Goal: Task Accomplishment & Management: Use online tool/utility

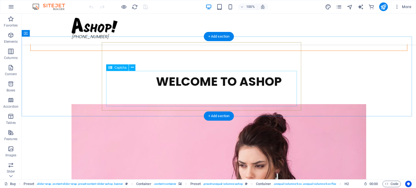
scroll to position [818, 0]
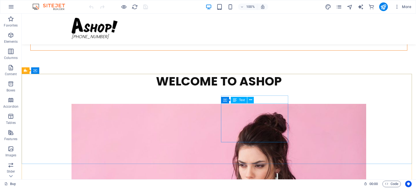
click at [235, 99] on icon at bounding box center [235, 100] width 4 height 7
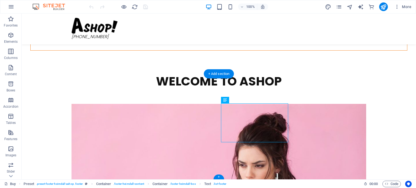
drag, startPoint x: 257, startPoint y: 113, endPoint x: 239, endPoint y: 117, distance: 18.4
select select "px"
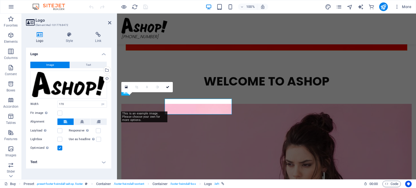
scroll to position [815, 0]
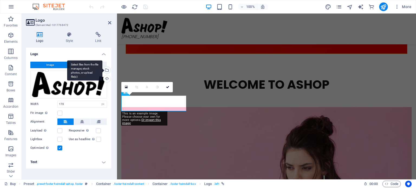
click at [107, 70] on div "Select files from the file manager, stock photos, or upload file(s)" at bounding box center [106, 71] width 8 height 8
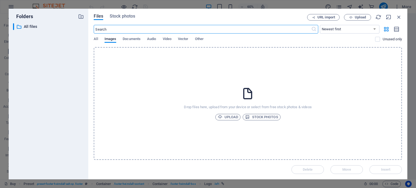
scroll to position [699, 0]
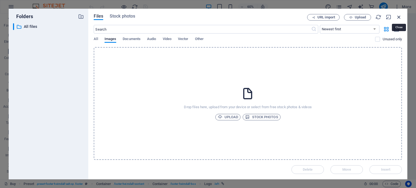
click at [399, 15] on icon "button" at bounding box center [399, 17] width 6 height 6
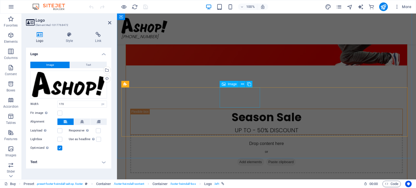
scroll to position [650, 0]
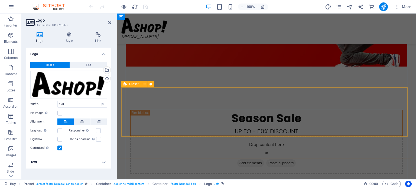
click at [125, 84] on icon at bounding box center [126, 84] width 4 height 7
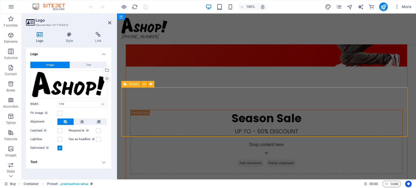
scroll to position [652, 0]
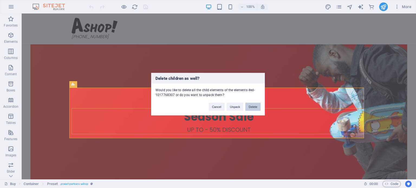
click at [250, 108] on button "Delete" at bounding box center [252, 107] width 15 height 8
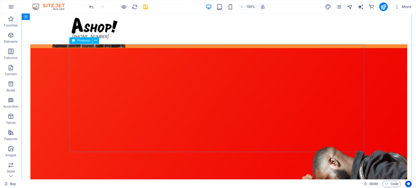
scroll to position [625, 0]
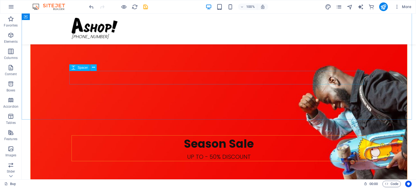
click at [80, 67] on span "Spacer" at bounding box center [82, 67] width 10 height 3
click at [79, 67] on span "Spacer" at bounding box center [82, 67] width 10 height 3
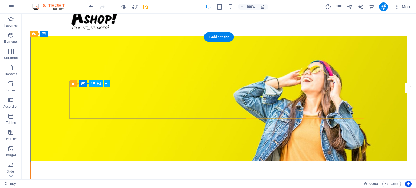
scroll to position [0, 0]
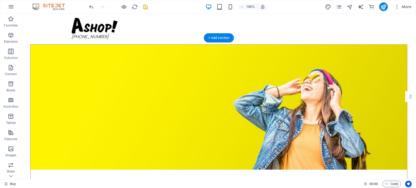
click at [79, 50] on figure at bounding box center [219, 107] width 377 height 125
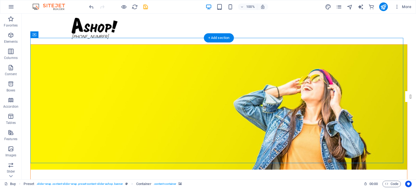
click at [79, 50] on figure at bounding box center [219, 107] width 377 height 125
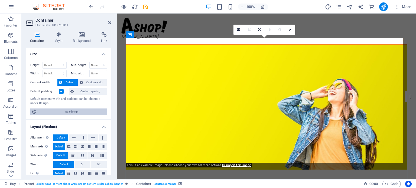
click at [77, 109] on span "Edit design" at bounding box center [71, 112] width 67 height 7
select select "px"
select select "300"
select select "px"
select select "rem"
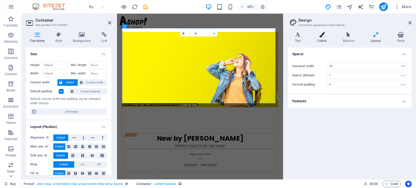
click at [324, 36] on icon at bounding box center [322, 34] width 24 height 5
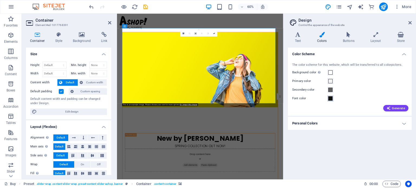
click at [330, 99] on span at bounding box center [330, 98] width 4 height 4
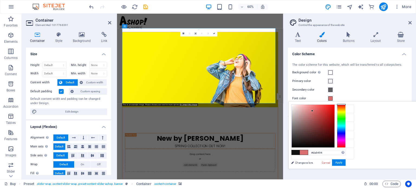
type input "#da9595"
drag, startPoint x: 378, startPoint y: 132, endPoint x: 373, endPoint y: 111, distance: 22.1
click at [335, 111] on div at bounding box center [313, 126] width 43 height 43
click at [346, 162] on button "Apply" at bounding box center [339, 163] width 14 height 7
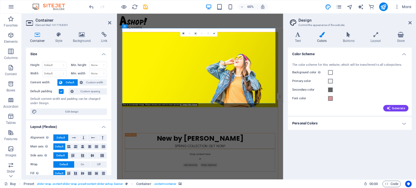
click at [325, 56] on figure at bounding box center [255, 107] width 259 height 125
click at [323, 56] on figure at bounding box center [255, 107] width 259 height 125
click at [183, 33] on icon at bounding box center [184, 33] width 2 height 2
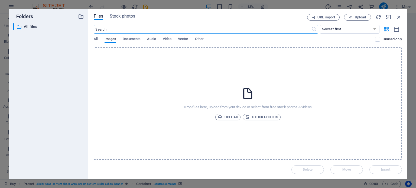
click at [402, 14] on div "Files Stock photos URL import Upload ​ Newest first Oldest first Name (A-Z) Nam…" at bounding box center [247, 94] width 319 height 171
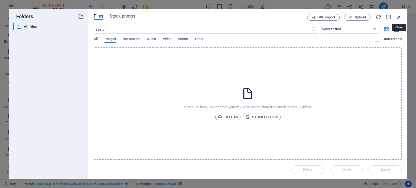
click at [399, 15] on icon "button" at bounding box center [399, 17] width 6 height 6
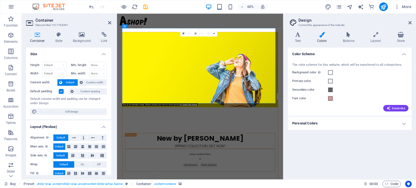
click at [156, 63] on figure at bounding box center [255, 107] width 259 height 125
click at [95, 83] on span "Custom width" at bounding box center [95, 82] width 21 height 7
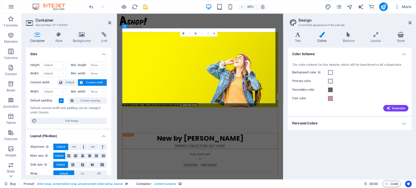
click at [175, 138] on figure at bounding box center [255, 107] width 259 height 125
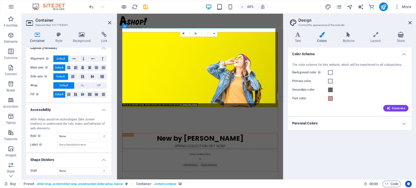
scroll to position [91, 0]
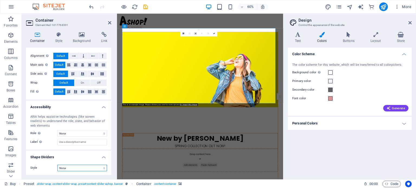
click at [79, 169] on select "None Triangle Square Diagonal Polygon 1 Polygon 2 Zigzag Multiple Zigzags Waves…" at bounding box center [82, 168] width 50 height 7
click at [57, 165] on select "None Triangle Square Diagonal Polygon 1 Polygon 2 Zigzag Multiple Zigzags Waves…" at bounding box center [82, 168] width 50 height 7
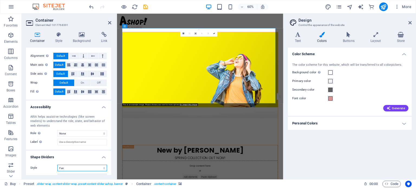
click at [72, 167] on select "None Triangle Square Diagonal Polygon 1 Polygon 2 Zigzag Multiple Zigzags Waves…" at bounding box center [82, 168] width 50 height 7
click at [57, 165] on select "None Triangle Square Diagonal Polygon 1 Polygon 2 Zigzag Multiple Zigzags Waves…" at bounding box center [82, 168] width 50 height 7
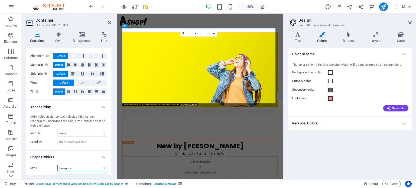
click at [76, 169] on select "None Triangle Square Diagonal Polygon 1 Polygon 2 Zigzag Multiple Zigzags Waves…" at bounding box center [82, 168] width 50 height 7
click at [57, 165] on select "None Triangle Square Diagonal Polygon 1 Polygon 2 Zigzag Multiple Zigzags Waves…" at bounding box center [82, 168] width 50 height 7
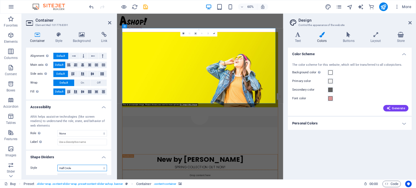
click at [80, 168] on select "None Triangle Square Diagonal Polygon 1 Polygon 2 Zigzag Multiple Zigzags Waves…" at bounding box center [82, 168] width 50 height 7
click at [57, 165] on select "None Triangle Square Diagonal Polygon 1 Polygon 2 Zigzag Multiple Zigzags Waves…" at bounding box center [82, 168] width 50 height 7
click at [72, 168] on select "None Triangle Square Diagonal Polygon 1 Polygon 2 Zigzag Multiple Zigzags Waves…" at bounding box center [82, 168] width 50 height 7
click at [57, 165] on select "None Triangle Square Diagonal Polygon 1 Polygon 2 Zigzag Multiple Zigzags Waves…" at bounding box center [82, 168] width 50 height 7
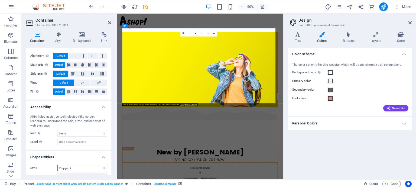
click at [76, 167] on select "None Triangle Square Diagonal Polygon 1 Polygon 2 Zigzag Multiple Zigzags Waves…" at bounding box center [82, 168] width 50 height 7
click at [57, 165] on select "None Triangle Square Diagonal Polygon 1 Polygon 2 Zigzag Multiple Zigzags Waves…" at bounding box center [82, 168] width 50 height 7
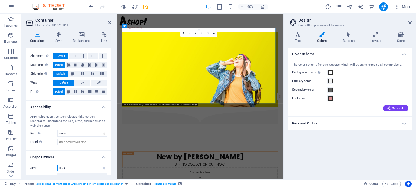
click at [75, 168] on select "None Triangle Square Diagonal Polygon 1 Polygon 2 Zigzag Multiple Zigzags Waves…" at bounding box center [82, 168] width 50 height 7
select select "fire"
click at [57, 165] on select "None Triangle Square Diagonal Polygon 1 Polygon 2 Zigzag Multiple Zigzags Waves…" at bounding box center [82, 168] width 50 height 7
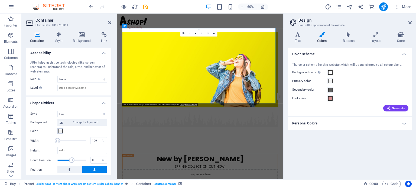
click at [60, 131] on span at bounding box center [60, 131] width 4 height 4
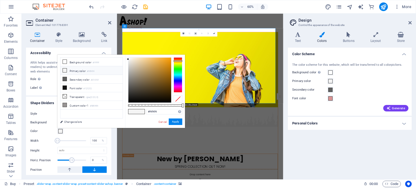
click at [178, 61] on div at bounding box center [178, 74] width 9 height 35
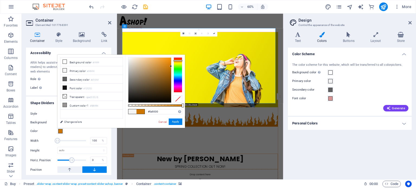
type input "#ff9200"
drag, startPoint x: 167, startPoint y: 61, endPoint x: 102, endPoint y: 52, distance: 65.3
click at [180, 43] on body "[DOMAIN_NAME] Buy Favorites Elements Columns Content Boxes Accordion Tables Fea…" at bounding box center [208, 94] width 416 height 188
click at [177, 121] on button "Apply" at bounding box center [176, 122] width 14 height 7
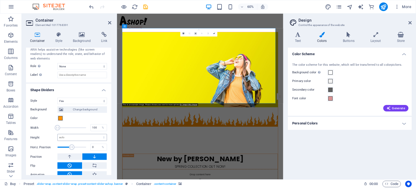
scroll to position [165, 0]
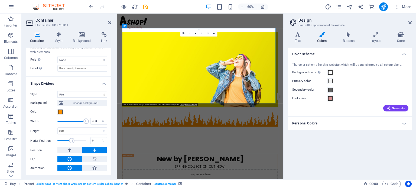
drag, startPoint x: 60, startPoint y: 121, endPoint x: 116, endPoint y: 117, distance: 56.2
click at [116, 117] on aside "Container Element #ed-1017768391 Container Style Background Link Size Height De…" at bounding box center [69, 97] width 95 height 166
type input "100"
drag, startPoint x: 85, startPoint y: 121, endPoint x: 45, endPoint y: 120, distance: 39.3
click at [46, 120] on div "Width 100 %" at bounding box center [68, 121] width 77 height 8
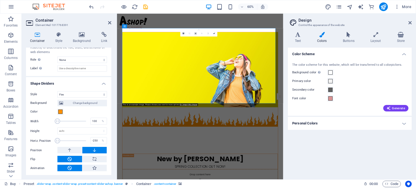
drag, startPoint x: 70, startPoint y: 139, endPoint x: 53, endPoint y: 141, distance: 17.4
click at [53, 141] on div "Horiz. Position -250 %" at bounding box center [68, 141] width 77 height 8
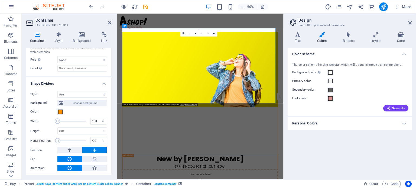
click at [60, 141] on span at bounding box center [57, 140] width 5 height 5
drag, startPoint x: 59, startPoint y: 141, endPoint x: 62, endPoint y: 140, distance: 2.8
click at [62, 140] on span at bounding box center [60, 140] width 5 height 5
drag, startPoint x: 61, startPoint y: 140, endPoint x: 65, endPoint y: 140, distance: 4.1
click at [65, 140] on span at bounding box center [64, 140] width 5 height 5
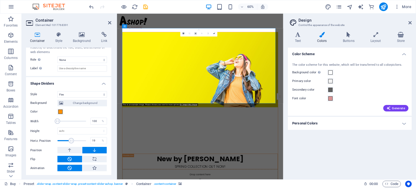
drag, startPoint x: 65, startPoint y: 140, endPoint x: 72, endPoint y: 140, distance: 7.6
click at [72, 140] on span at bounding box center [71, 140] width 5 height 5
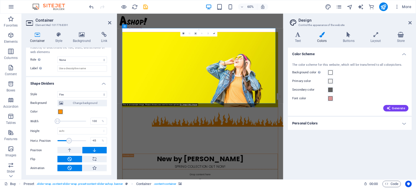
drag, startPoint x: 72, startPoint y: 140, endPoint x: 69, endPoint y: 140, distance: 3.8
click at [69, 140] on span at bounding box center [68, 140] width 5 height 5
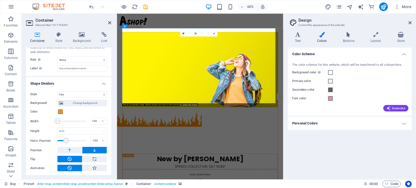
drag, startPoint x: 69, startPoint y: 140, endPoint x: 66, endPoint y: 140, distance: 3.0
click at [66, 140] on span at bounding box center [65, 140] width 5 height 5
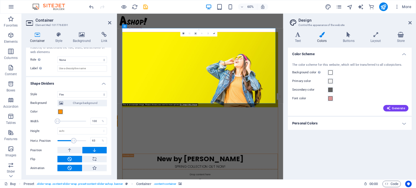
drag, startPoint x: 66, startPoint y: 140, endPoint x: 75, endPoint y: 141, distance: 9.2
click at [75, 141] on span at bounding box center [73, 140] width 5 height 5
drag, startPoint x: 75, startPoint y: 141, endPoint x: 83, endPoint y: 141, distance: 8.7
click at [83, 141] on span at bounding box center [81, 140] width 5 height 5
drag, startPoint x: 83, startPoint y: 141, endPoint x: 72, endPoint y: 141, distance: 11.7
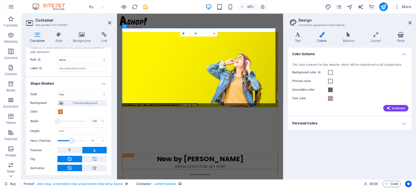
click at [72, 141] on span at bounding box center [71, 140] width 5 height 5
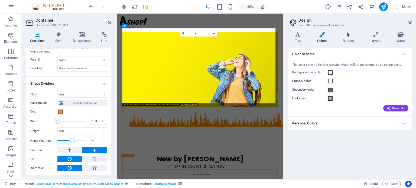
click at [72, 141] on span at bounding box center [71, 140] width 5 height 5
drag, startPoint x: 94, startPoint y: 141, endPoint x: 91, endPoint y: 141, distance: 3.0
click at [91, 141] on input "4" at bounding box center [99, 141] width 16 height 7
type input "0"
drag, startPoint x: 110, startPoint y: 150, endPoint x: 112, endPoint y: 132, distance: 18.6
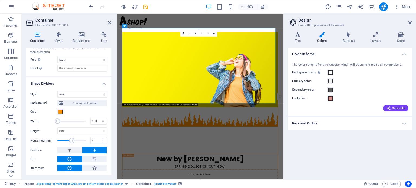
click at [112, 132] on div "Container Style Background Link Size Height Default px rem % vh vw Min. height …" at bounding box center [69, 104] width 94 height 152
click at [253, 134] on figure at bounding box center [255, 107] width 259 height 125
click at [93, 169] on icon at bounding box center [94, 168] width 5 height 7
type input "400"
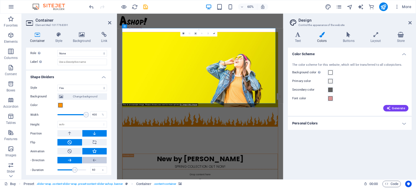
scroll to position [174, 0]
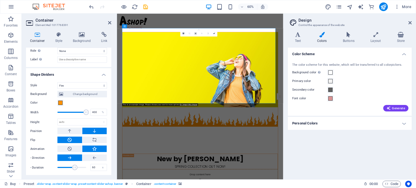
click at [67, 157] on button at bounding box center [69, 158] width 25 height 7
drag, startPoint x: 72, startPoint y: 168, endPoint x: 63, endPoint y: 169, distance: 9.5
click at [63, 169] on span at bounding box center [62, 167] width 5 height 5
type input "53.8"
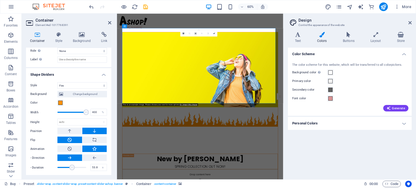
drag, startPoint x: 63, startPoint y: 169, endPoint x: 72, endPoint y: 167, distance: 9.6
click at [72, 167] on span at bounding box center [71, 167] width 5 height 5
click at [94, 147] on icon at bounding box center [94, 149] width 5 height 7
click at [69, 148] on icon at bounding box center [69, 149] width 5 height 7
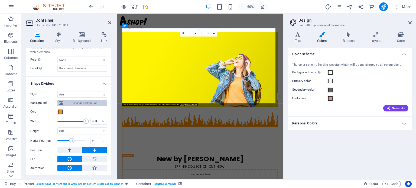
click at [86, 102] on span "Change background" at bounding box center [85, 103] width 41 height 7
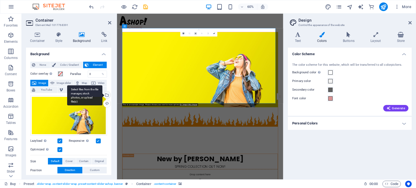
click at [106, 93] on div "Select files from the file manager, stock photos, or upload file(s)" at bounding box center [106, 96] width 8 height 8
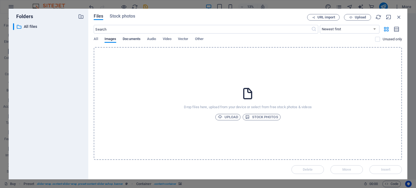
click at [134, 40] on span "Documents" at bounding box center [132, 40] width 18 height 8
click at [231, 117] on span "Upload" at bounding box center [228, 117] width 21 height 7
click at [263, 116] on span "Stock photos" at bounding box center [261, 117] width 33 height 7
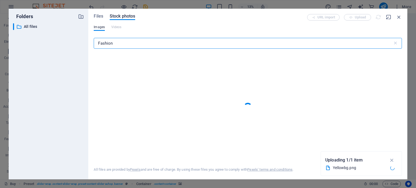
type input "Fashion"
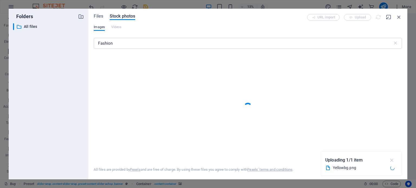
click at [391, 161] on icon "button" at bounding box center [392, 160] width 6 height 6
click at [101, 16] on span "Files" at bounding box center [98, 16] width 9 height 7
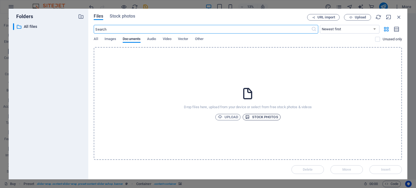
click at [264, 117] on span "Stock photos" at bounding box center [261, 117] width 33 height 7
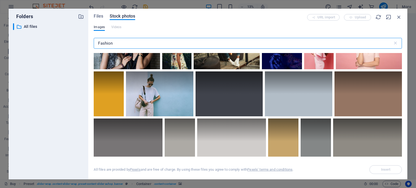
scroll to position [325, 0]
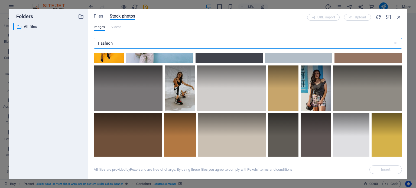
click at [98, 43] on input "Fashion" at bounding box center [243, 43] width 299 height 11
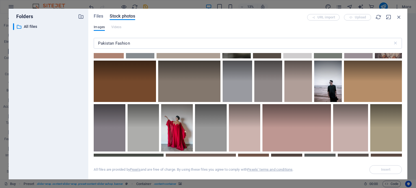
scroll to position [379, 0]
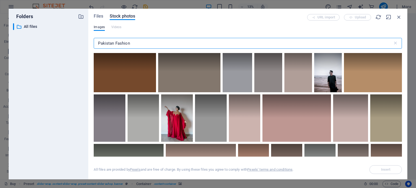
drag, startPoint x: 132, startPoint y: 43, endPoint x: 157, endPoint y: 42, distance: 24.7
click at [157, 42] on input "Pakistan Fashion" at bounding box center [243, 43] width 299 height 11
drag, startPoint x: 165, startPoint y: 42, endPoint x: 98, endPoint y: 41, distance: 67.2
click at [98, 41] on input "Pakistan Fashion" at bounding box center [243, 43] width 299 height 11
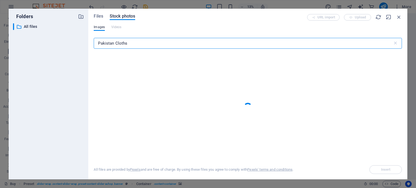
type input "Pakistan Cloths"
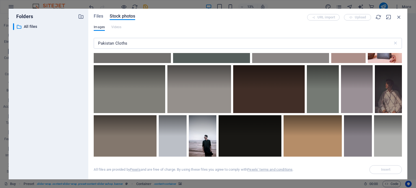
scroll to position [190, 0]
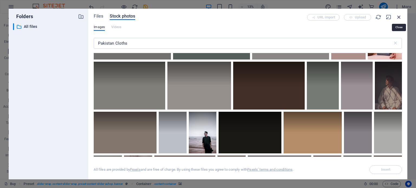
click at [399, 18] on icon "button" at bounding box center [399, 17] width 6 height 6
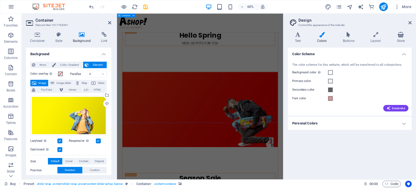
scroll to position [609, 0]
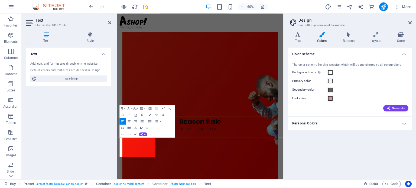
drag, startPoint x: 138, startPoint y: 248, endPoint x: 113, endPoint y: 213, distance: 43.5
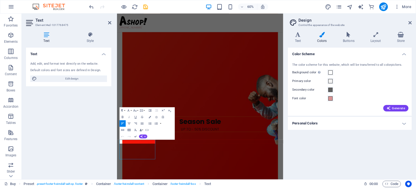
scroll to position [606, 0]
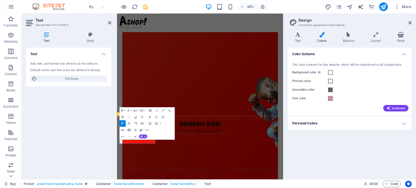
drag, startPoint x: 137, startPoint y: 227, endPoint x: 118, endPoint y: 227, distance: 19.8
drag, startPoint x: 138, startPoint y: 227, endPoint x: 112, endPoint y: 228, distance: 26.0
click at [131, 111] on button "Font Family" at bounding box center [129, 110] width 6 height 7
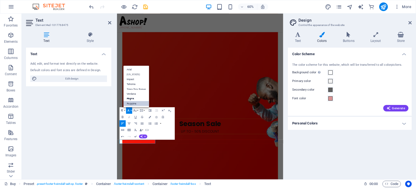
scroll to position [0, 0]
click at [135, 72] on link "[US_STATE]" at bounding box center [137, 74] width 26 height 5
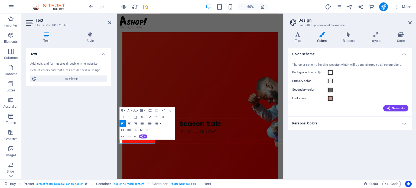
click at [131, 111] on button "Font Family" at bounding box center [129, 110] width 6 height 7
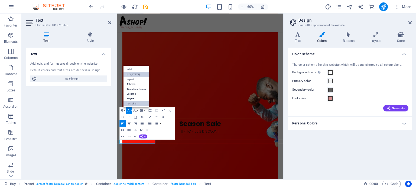
click at [134, 103] on link "Poppins" at bounding box center [137, 103] width 26 height 5
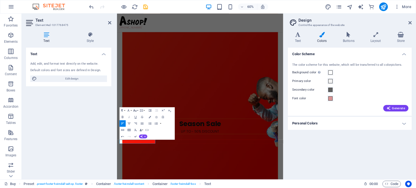
click at [138, 110] on button "Font Size" at bounding box center [136, 110] width 6 height 7
click at [134, 95] on link "18" at bounding box center [133, 95] width 12 height 5
click at [130, 109] on icon "button" at bounding box center [129, 111] width 4 height 4
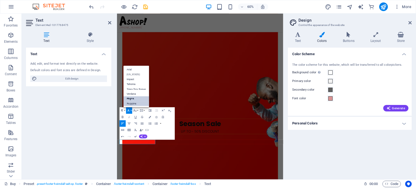
click at [133, 98] on link "Mogra" at bounding box center [137, 98] width 26 height 5
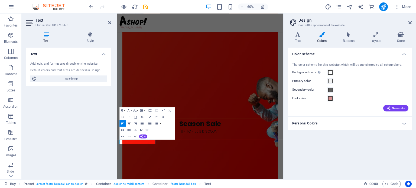
click at [131, 112] on button "Font Family" at bounding box center [129, 110] width 6 height 7
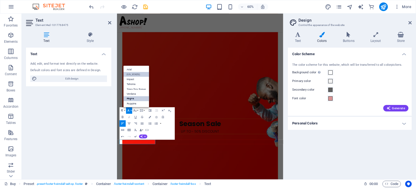
click at [139, 75] on link "[US_STATE]" at bounding box center [137, 74] width 26 height 5
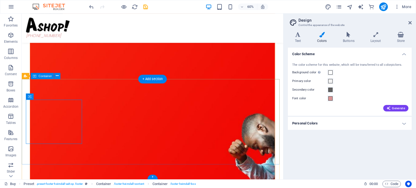
scroll to position [707, 0]
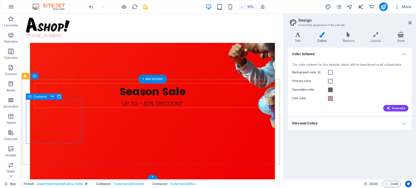
click at [29, 97] on icon at bounding box center [30, 96] width 4 height 6
drag, startPoint x: 56, startPoint y: 151, endPoint x: 56, endPoint y: 148, distance: 3.0
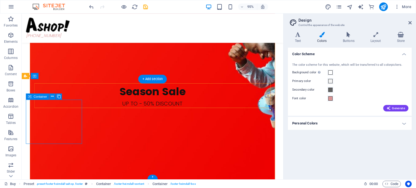
drag, startPoint x: 73, startPoint y: 150, endPoint x: 72, endPoint y: 138, distance: 12.8
click at [46, 95] on span "Logo" at bounding box center [46, 96] width 7 height 3
click at [29, 96] on icon at bounding box center [30, 96] width 4 height 6
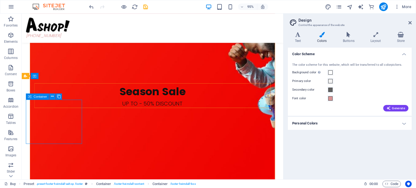
click at [29, 96] on icon at bounding box center [30, 96] width 4 height 6
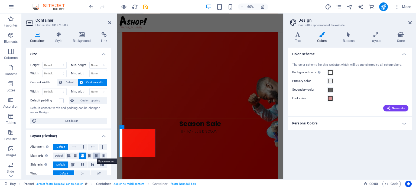
click at [96, 155] on icon at bounding box center [96, 156] width 3 height 7
click at [102, 156] on icon at bounding box center [103, 156] width 3 height 7
click at [92, 164] on icon at bounding box center [92, 164] width 7 height 3
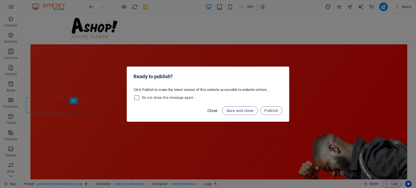
scroll to position [715, 0]
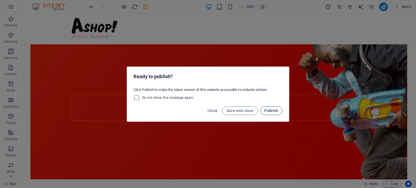
click at [267, 110] on span "Publish" at bounding box center [271, 111] width 14 height 4
checkbox input "false"
